Goal: Entertainment & Leisure: Consume media (video, audio)

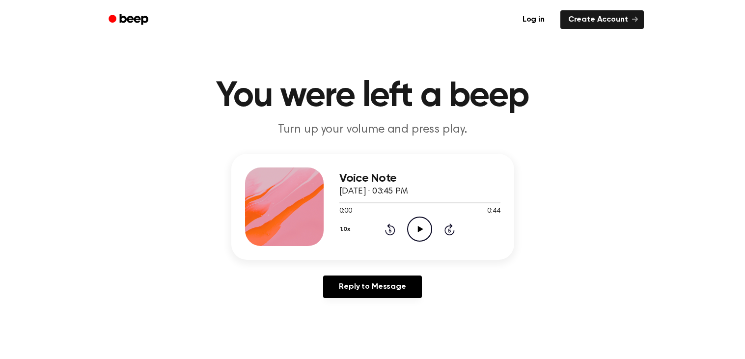
click at [418, 228] on icon "Play Audio" at bounding box center [419, 229] width 25 height 25
click at [422, 232] on icon "Play Audio" at bounding box center [419, 229] width 25 height 25
click at [391, 226] on icon at bounding box center [390, 230] width 10 height 12
click at [434, 234] on div "1.0x Rewind 5 seconds Play Audio Skip 5 seconds" at bounding box center [419, 229] width 161 height 25
click at [422, 230] on icon "Play Audio" at bounding box center [419, 229] width 25 height 25
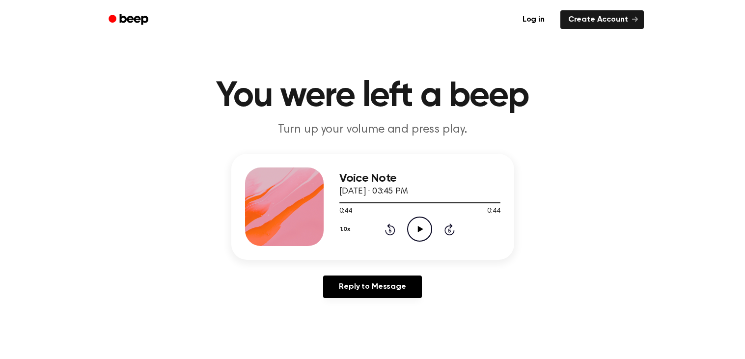
click at [390, 227] on icon "Rewind 5 seconds" at bounding box center [390, 229] width 11 height 13
click at [410, 230] on icon "Play Audio" at bounding box center [419, 229] width 25 height 25
click at [397, 228] on div "1.0x Rewind 5 seconds Pause Audio Skip 5 seconds" at bounding box center [419, 229] width 161 height 25
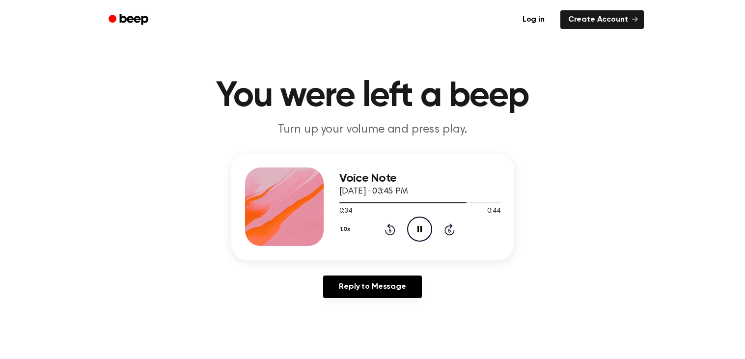
click at [388, 225] on icon at bounding box center [390, 230] width 10 height 12
click at [422, 227] on icon at bounding box center [420, 229] width 4 height 6
click at [413, 236] on icon "Play Audio" at bounding box center [419, 229] width 25 height 25
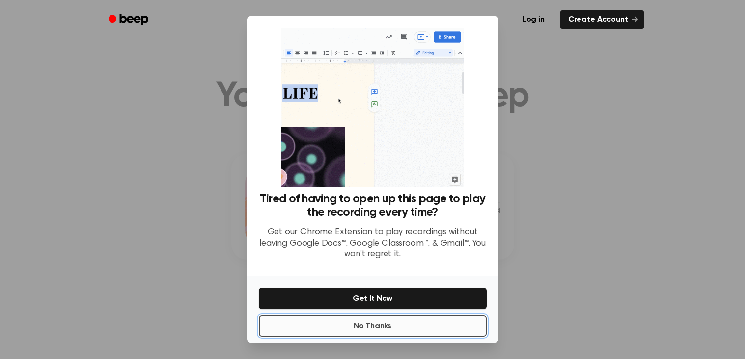
click at [399, 315] on button "No Thanks" at bounding box center [373, 326] width 228 height 22
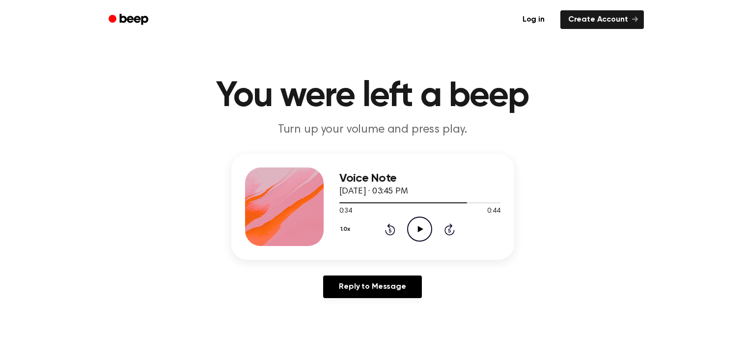
click at [416, 234] on icon "Play Audio" at bounding box center [419, 229] width 25 height 25
click at [381, 223] on div "1.0x Rewind 5 seconds Play Audio Skip 5 seconds" at bounding box center [419, 229] width 161 height 25
click at [387, 228] on icon "Rewind 5 seconds" at bounding box center [390, 229] width 11 height 13
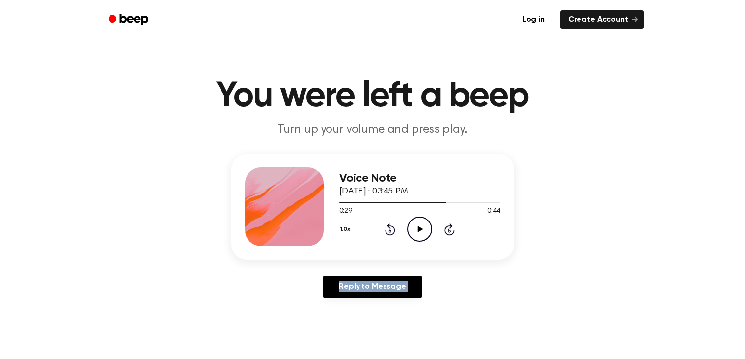
click at [409, 231] on icon "Play Audio" at bounding box center [419, 229] width 25 height 25
click at [418, 233] on icon "Pause Audio" at bounding box center [419, 229] width 25 height 25
click at [424, 225] on icon "Play Audio" at bounding box center [419, 229] width 25 height 25
click at [424, 225] on icon "Pause Audio" at bounding box center [419, 229] width 25 height 25
click at [385, 227] on icon "Rewind 5 seconds" at bounding box center [390, 229] width 11 height 13
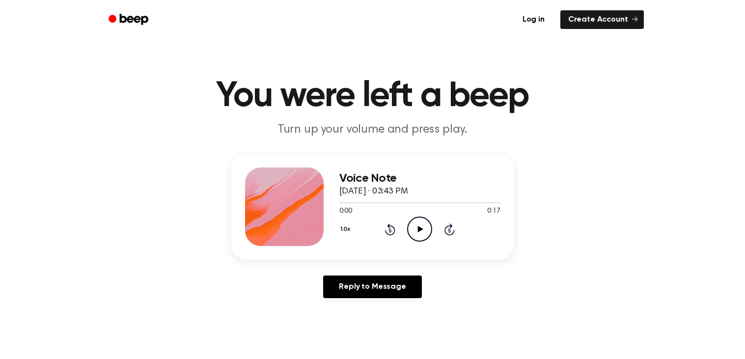
click at [415, 231] on icon "Play Audio" at bounding box center [419, 229] width 25 height 25
click at [427, 236] on icon "Play Audio" at bounding box center [419, 229] width 25 height 25
click at [392, 227] on icon "Rewind 5 seconds" at bounding box center [390, 229] width 11 height 13
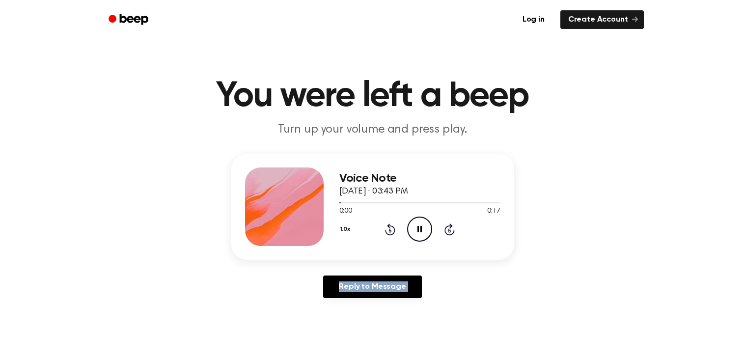
click at [392, 227] on icon "Rewind 5 seconds" at bounding box center [390, 229] width 11 height 13
click at [416, 227] on icon "Pause Audio" at bounding box center [419, 229] width 25 height 25
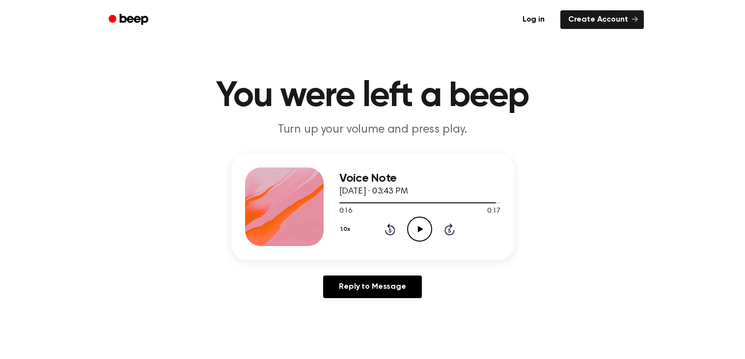
click at [416, 228] on icon "Play Audio" at bounding box center [419, 229] width 25 height 25
click at [392, 230] on icon "Rewind 5 seconds" at bounding box center [390, 229] width 11 height 13
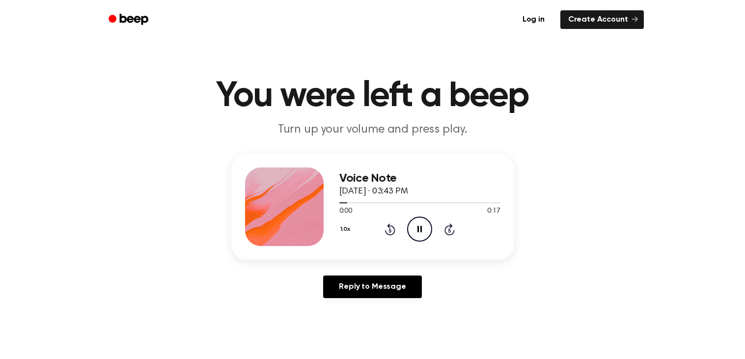
click at [434, 228] on div "1.0x Rewind 5 seconds Pause Audio Skip 5 seconds" at bounding box center [419, 229] width 161 height 25
click at [440, 229] on div "1.0x Rewind 5 seconds Pause Audio Skip 5 seconds" at bounding box center [419, 229] width 161 height 25
click at [417, 227] on icon "Play Audio" at bounding box center [419, 229] width 25 height 25
click at [393, 227] on icon at bounding box center [390, 230] width 10 height 12
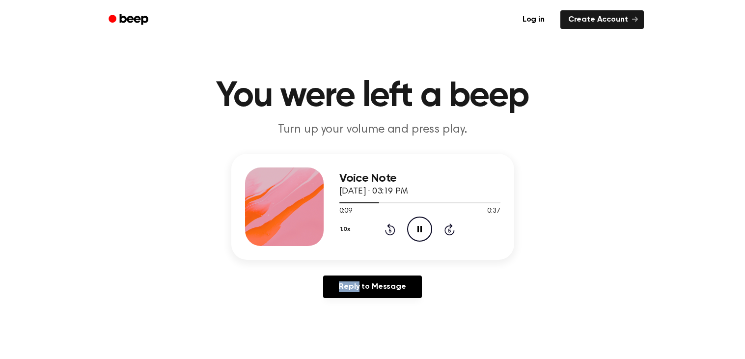
click at [562, 206] on div "Voice Note September 29, 2025 · 03:19 PM 0:09 0:37 Your browser does not suppor…" at bounding box center [373, 230] width 722 height 152
click at [419, 224] on icon "Pause Audio" at bounding box center [419, 229] width 25 height 25
click at [419, 224] on icon "Play Audio" at bounding box center [419, 229] width 25 height 25
click at [419, 224] on icon "Pause Audio" at bounding box center [419, 229] width 25 height 25
click at [417, 224] on icon "Play Audio" at bounding box center [419, 229] width 25 height 25
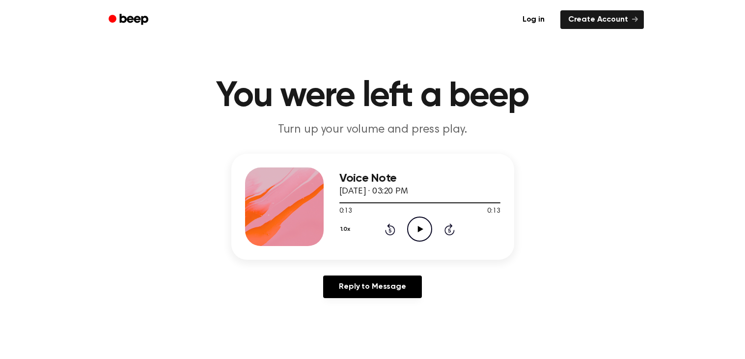
click at [419, 229] on icon at bounding box center [420, 229] width 5 height 6
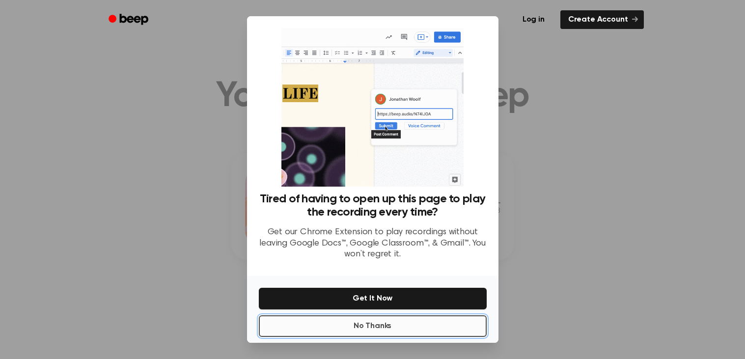
click at [364, 331] on button "No Thanks" at bounding box center [373, 326] width 228 height 22
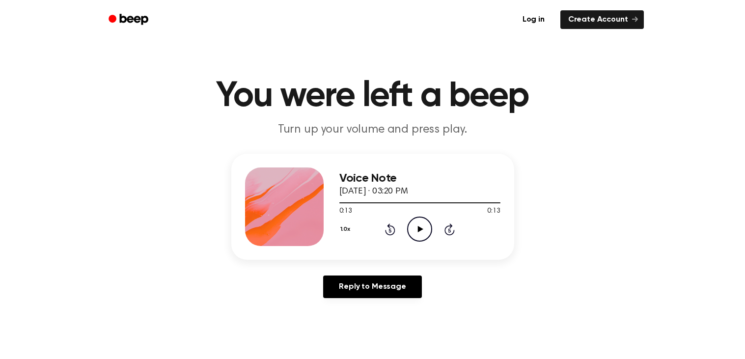
click at [418, 234] on icon "Play Audio" at bounding box center [419, 229] width 25 height 25
click at [419, 231] on icon at bounding box center [420, 229] width 5 height 6
click at [421, 202] on div at bounding box center [418, 202] width 158 height 1
click at [420, 225] on icon "Pause Audio" at bounding box center [419, 229] width 25 height 25
click at [418, 228] on icon at bounding box center [420, 229] width 5 height 6
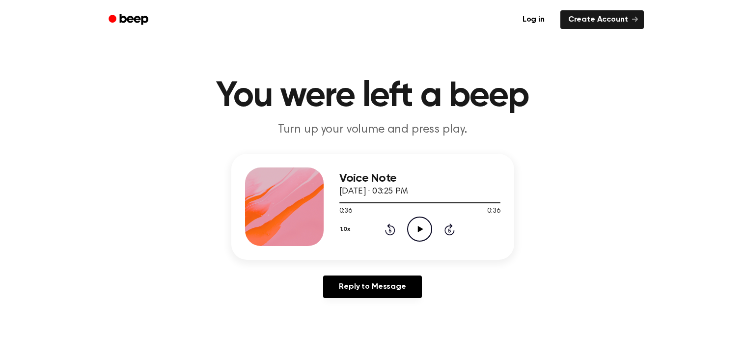
click at [416, 222] on icon "Play Audio" at bounding box center [419, 229] width 25 height 25
click at [411, 225] on icon "Play Audio" at bounding box center [419, 229] width 25 height 25
click at [391, 229] on icon at bounding box center [390, 230] width 2 height 4
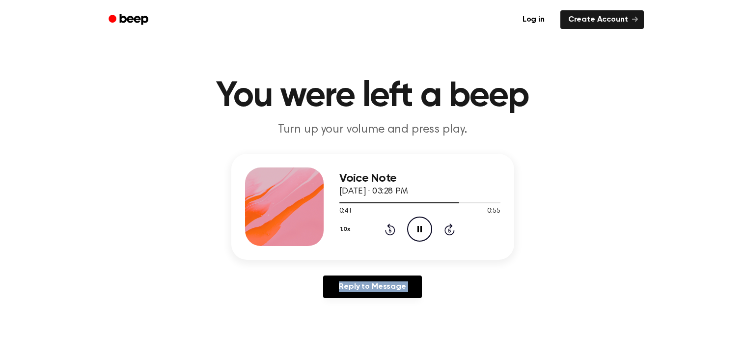
click at [391, 229] on icon at bounding box center [390, 230] width 2 height 4
click at [389, 229] on icon at bounding box center [390, 230] width 2 height 4
click at [599, 136] on header "You were left a beep Turn up your volume and press play." at bounding box center [373, 108] width 722 height 59
click at [418, 224] on icon "Pause Audio" at bounding box center [419, 229] width 25 height 25
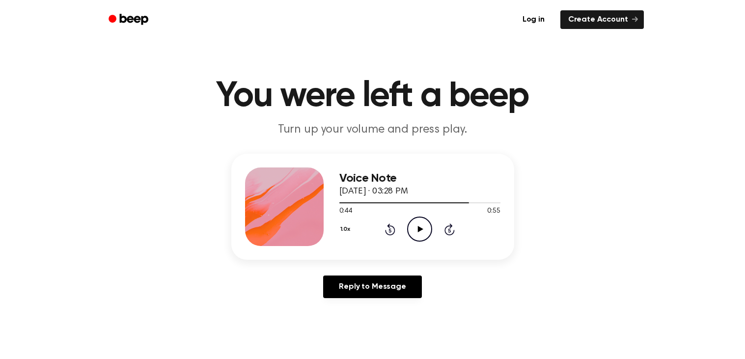
click at [418, 225] on icon "Play Audio" at bounding box center [419, 229] width 25 height 25
click at [418, 223] on icon "Pause Audio" at bounding box center [419, 229] width 25 height 25
click at [393, 235] on icon "Rewind 5 seconds" at bounding box center [390, 229] width 11 height 13
click at [390, 232] on icon "Rewind 5 seconds" at bounding box center [390, 229] width 11 height 13
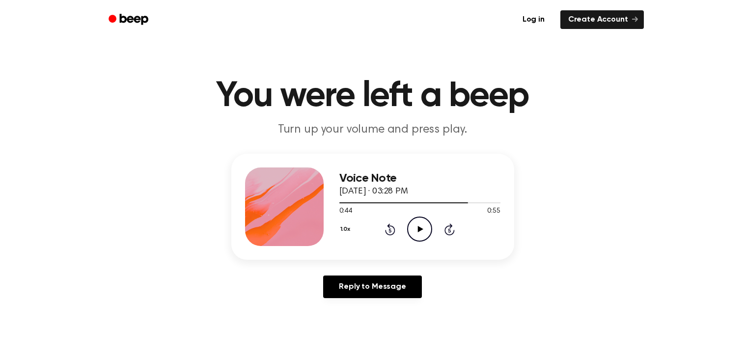
click at [390, 232] on icon "Rewind 5 seconds" at bounding box center [390, 229] width 11 height 13
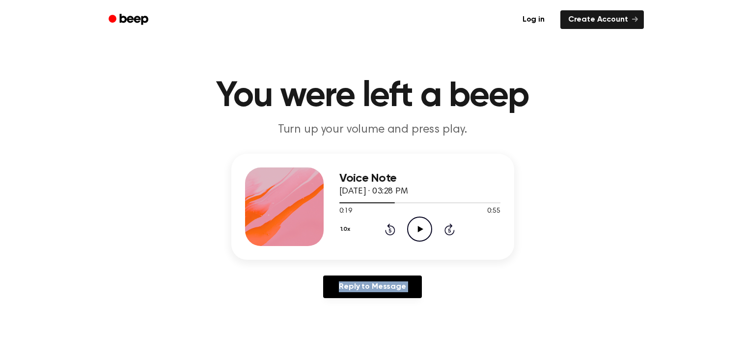
click at [390, 232] on icon "Rewind 5 seconds" at bounding box center [390, 229] width 11 height 13
click at [429, 231] on icon "Play Audio" at bounding box center [419, 229] width 25 height 25
click at [420, 228] on icon "Pause Audio" at bounding box center [419, 229] width 25 height 25
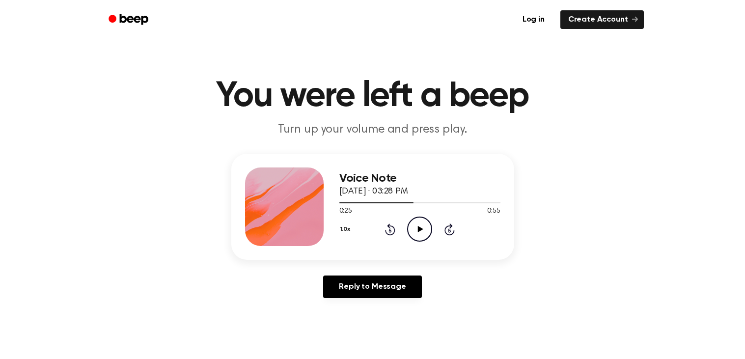
click at [424, 227] on icon "Play Audio" at bounding box center [419, 229] width 25 height 25
click at [395, 230] on div "1.0x Rewind 5 seconds Pause Audio Skip 5 seconds" at bounding box center [419, 229] width 161 height 25
click at [392, 229] on icon "Rewind 5 seconds" at bounding box center [390, 229] width 11 height 13
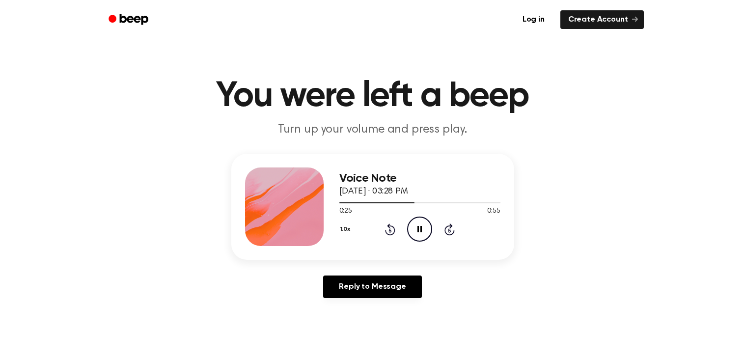
click at [392, 229] on icon "Rewind 5 seconds" at bounding box center [390, 229] width 11 height 13
click at [569, 199] on div "Voice Note September 29, 2025 · 03:28 PM 0:11 0:55 Your browser does not suppor…" at bounding box center [373, 230] width 722 height 152
click at [418, 224] on icon "Pause Audio" at bounding box center [419, 229] width 25 height 25
click at [419, 234] on icon "Play Audio" at bounding box center [419, 229] width 25 height 25
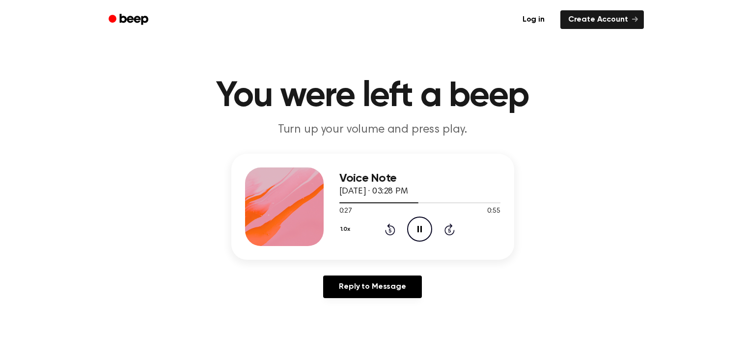
click at [391, 230] on icon at bounding box center [390, 230] width 2 height 4
click at [416, 228] on icon "Pause Audio" at bounding box center [419, 229] width 25 height 25
click at [426, 224] on icon "Play Audio" at bounding box center [419, 229] width 25 height 25
click at [419, 224] on icon "Pause Audio" at bounding box center [419, 229] width 25 height 25
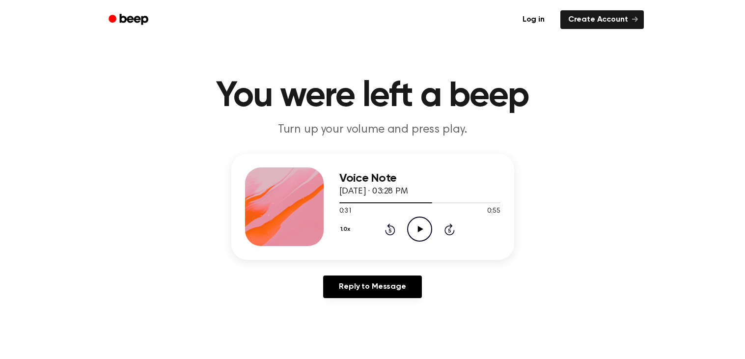
click at [409, 223] on circle at bounding box center [420, 229] width 24 height 24
click at [385, 230] on icon "Rewind 5 seconds" at bounding box center [390, 229] width 11 height 13
click at [419, 224] on icon "Pause Audio" at bounding box center [419, 229] width 25 height 25
click at [419, 235] on icon "Play Audio" at bounding box center [419, 229] width 25 height 25
click at [391, 227] on icon "Rewind 5 seconds" at bounding box center [390, 229] width 11 height 13
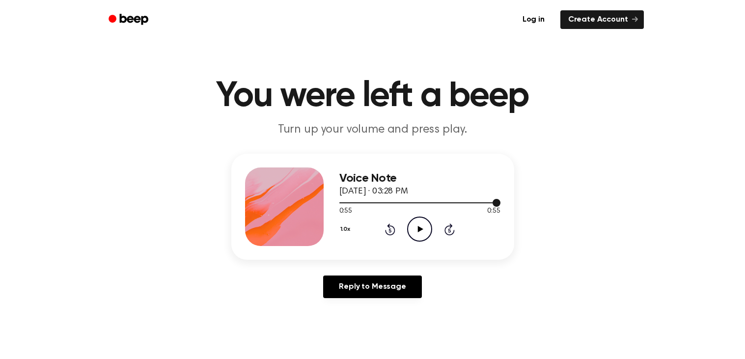
click at [449, 203] on div at bounding box center [419, 202] width 161 height 8
click at [423, 226] on icon "Play Audio" at bounding box center [419, 229] width 25 height 25
click at [418, 224] on icon "Pause Audio" at bounding box center [419, 229] width 25 height 25
click at [421, 224] on icon "Play Audio" at bounding box center [419, 229] width 25 height 25
click at [420, 226] on icon "Pause Audio" at bounding box center [419, 229] width 25 height 25
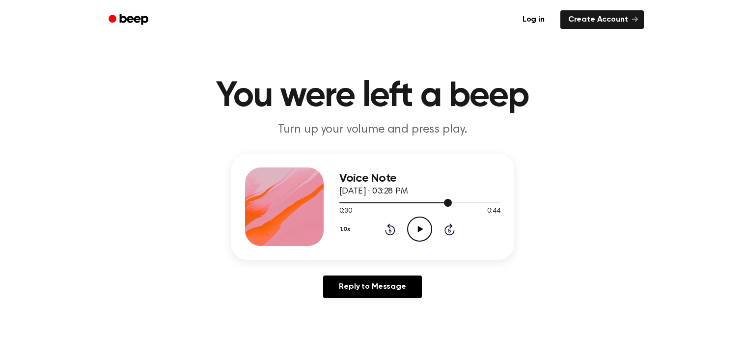
click at [350, 204] on div at bounding box center [419, 202] width 161 height 8
click at [411, 230] on icon "Play Audio" at bounding box center [419, 229] width 25 height 25
click at [390, 228] on icon "Rewind 5 seconds" at bounding box center [390, 229] width 11 height 13
click at [422, 227] on icon "Pause Audio" at bounding box center [419, 229] width 25 height 25
click at [417, 226] on icon "Play Audio" at bounding box center [419, 229] width 25 height 25
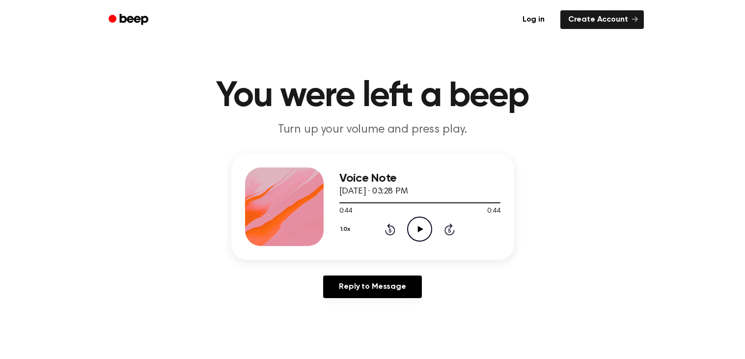
click at [418, 226] on icon at bounding box center [420, 229] width 5 height 6
click at [393, 223] on icon "Rewind 5 seconds" at bounding box center [390, 229] width 11 height 13
click at [393, 226] on icon at bounding box center [390, 230] width 10 height 12
click at [393, 227] on icon at bounding box center [390, 230] width 10 height 12
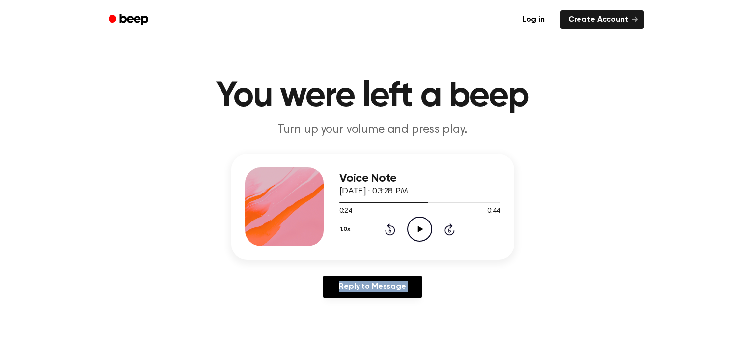
click at [393, 227] on icon at bounding box center [390, 230] width 10 height 12
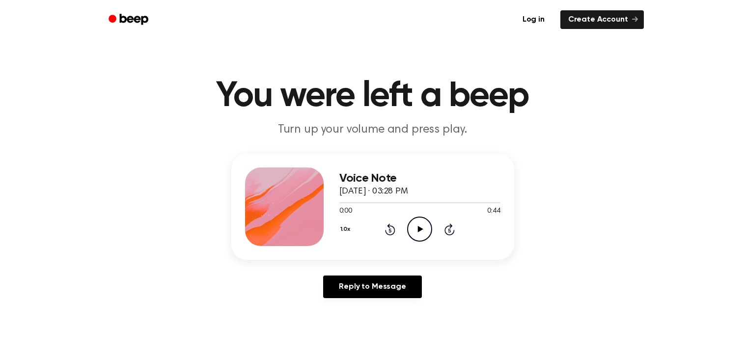
click at [414, 229] on icon "Play Audio" at bounding box center [419, 229] width 25 height 25
click at [419, 224] on icon "Pause Audio" at bounding box center [419, 229] width 25 height 25
click at [390, 225] on icon at bounding box center [390, 230] width 10 height 12
click at [411, 226] on icon "Play Audio" at bounding box center [419, 229] width 25 height 25
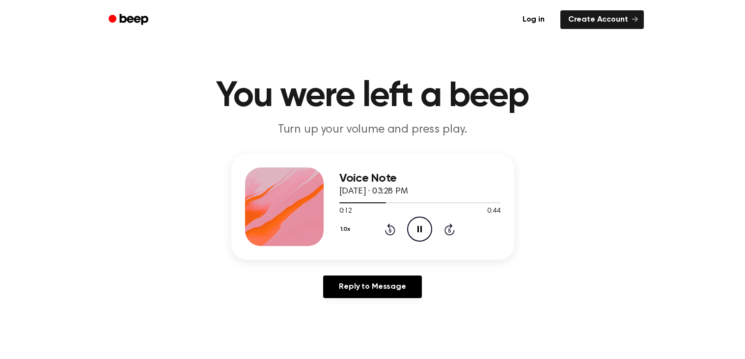
click at [422, 226] on icon at bounding box center [420, 229] width 4 height 6
click at [413, 232] on icon "Play Audio" at bounding box center [419, 229] width 25 height 25
click at [396, 201] on div at bounding box center [419, 202] width 161 height 8
click at [351, 200] on div at bounding box center [419, 202] width 161 height 8
click at [419, 224] on icon "Pause Audio" at bounding box center [419, 229] width 25 height 25
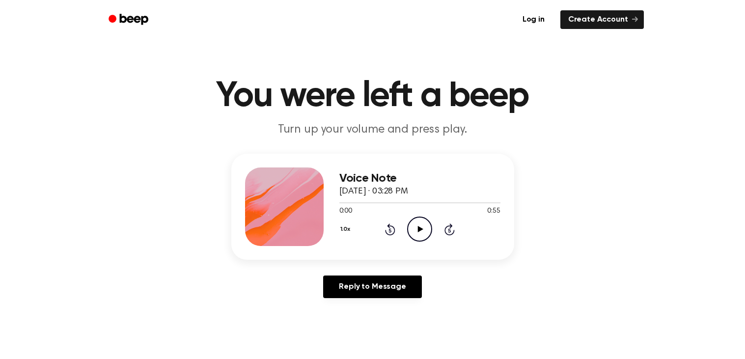
click at [413, 224] on icon "Play Audio" at bounding box center [419, 229] width 25 height 25
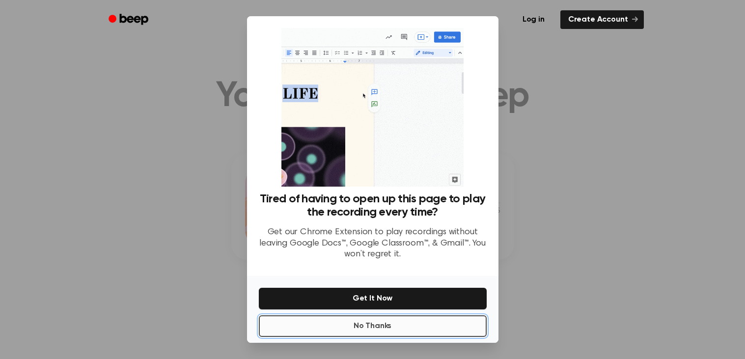
click at [382, 327] on button "No Thanks" at bounding box center [373, 326] width 228 height 22
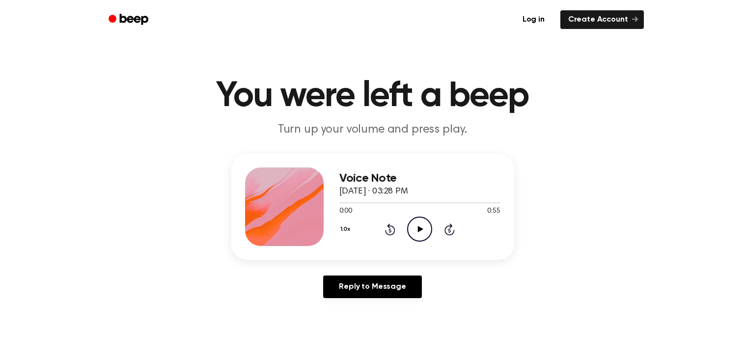
click at [414, 236] on icon "Play Audio" at bounding box center [419, 229] width 25 height 25
click at [414, 236] on icon "Pause Audio" at bounding box center [419, 229] width 25 height 25
click at [410, 226] on icon "Play Audio" at bounding box center [419, 229] width 25 height 25
click at [422, 221] on icon "Pause Audio" at bounding box center [419, 229] width 25 height 25
click at [423, 226] on icon "Play Audio" at bounding box center [419, 229] width 25 height 25
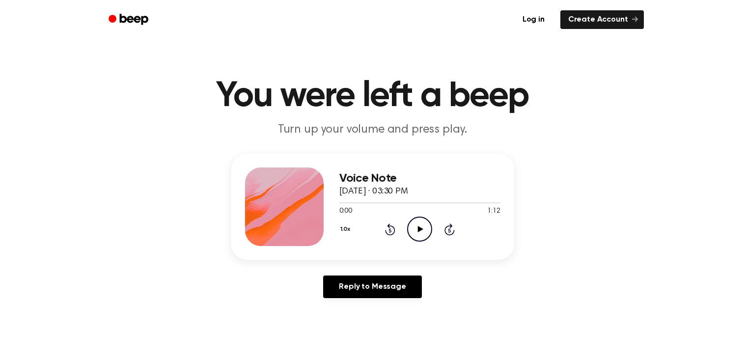
click at [412, 223] on icon "Play Audio" at bounding box center [419, 229] width 25 height 25
click at [426, 227] on icon "Pause Audio" at bounding box center [419, 229] width 25 height 25
click at [426, 227] on icon "Play Audio" at bounding box center [419, 229] width 25 height 25
click at [432, 222] on icon "Play Audio" at bounding box center [419, 229] width 25 height 25
click at [419, 224] on icon "Pause Audio" at bounding box center [419, 229] width 25 height 25
